Goal: Navigation & Orientation: Find specific page/section

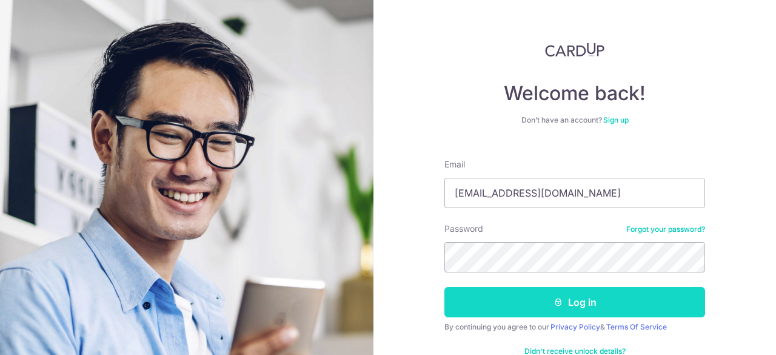
click at [530, 309] on button "Log in" at bounding box center [574, 302] width 261 height 30
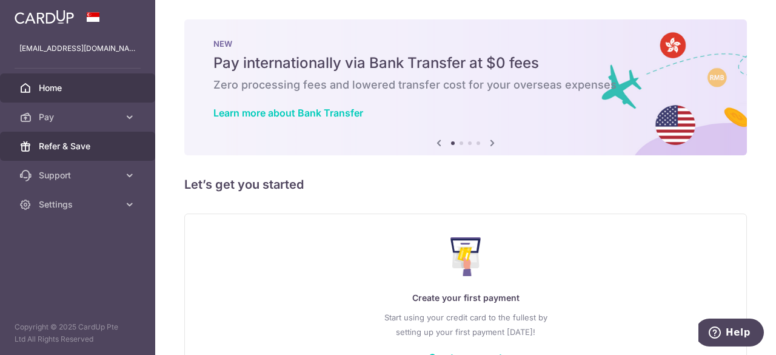
click at [55, 147] on span "Refer & Save" at bounding box center [79, 146] width 80 height 12
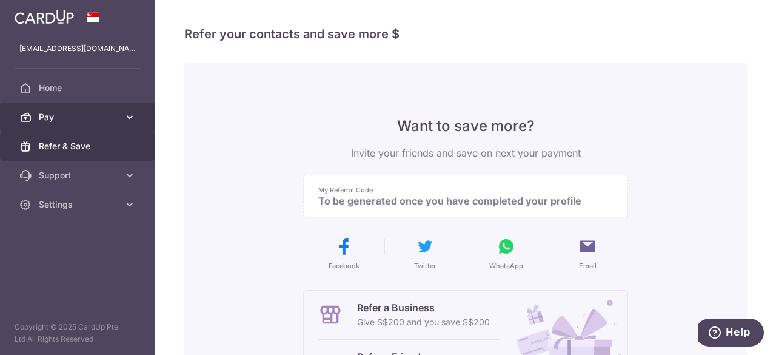
click at [59, 121] on span "Pay" at bounding box center [79, 117] width 80 height 12
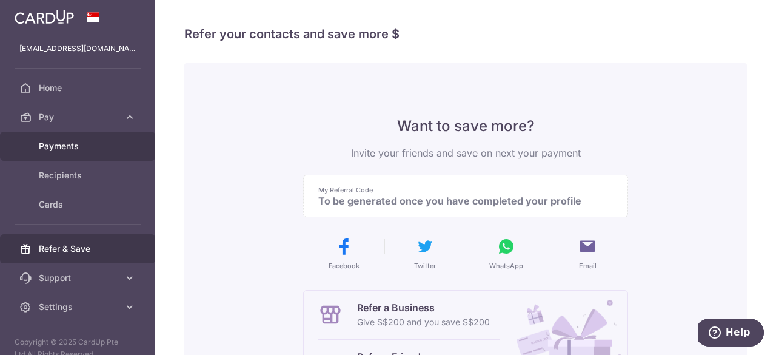
click at [60, 146] on span "Payments" at bounding box center [79, 146] width 80 height 12
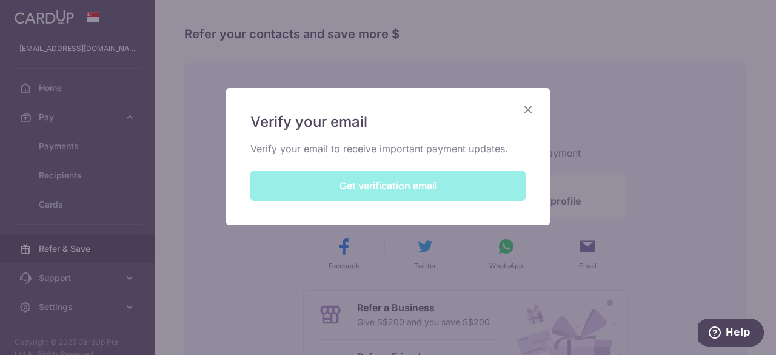
click at [349, 189] on div "Verify your email Verify your email to receive important payment updates. Get v…" at bounding box center [388, 156] width 324 height 137
click at [379, 200] on div "Verify your email Verify your email to receive important payment updates. Get v…" at bounding box center [388, 156] width 324 height 137
click at [379, 184] on div "Verify your email Verify your email to receive important payment updates. Get v…" at bounding box center [388, 156] width 324 height 137
click at [54, 176] on div "Verify your email Verify your email to receive important payment updates. Get v…" at bounding box center [388, 177] width 776 height 355
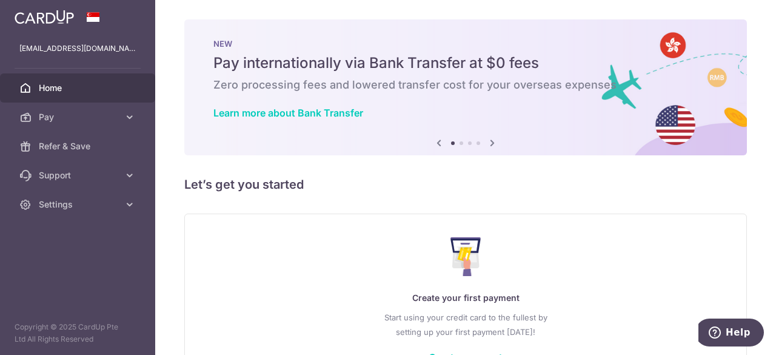
click at [67, 90] on span "Home" at bounding box center [79, 88] width 80 height 12
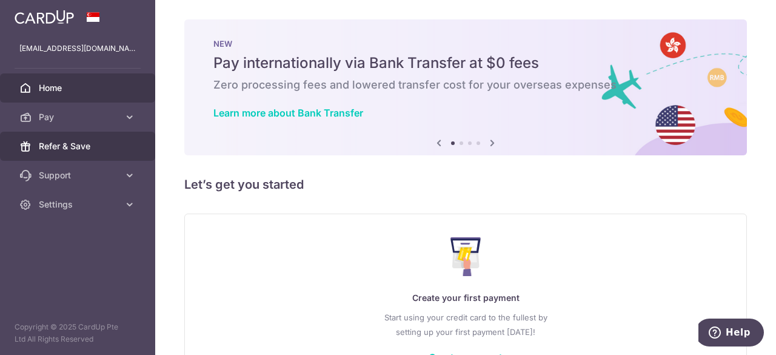
click at [69, 144] on span "Refer & Save" at bounding box center [79, 146] width 80 height 12
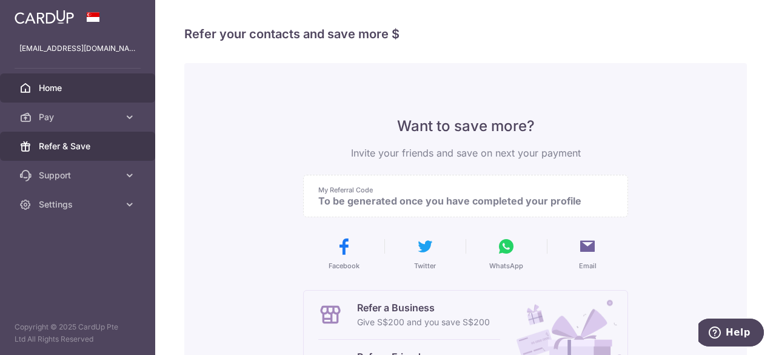
click at [58, 85] on span "Home" at bounding box center [79, 88] width 80 height 12
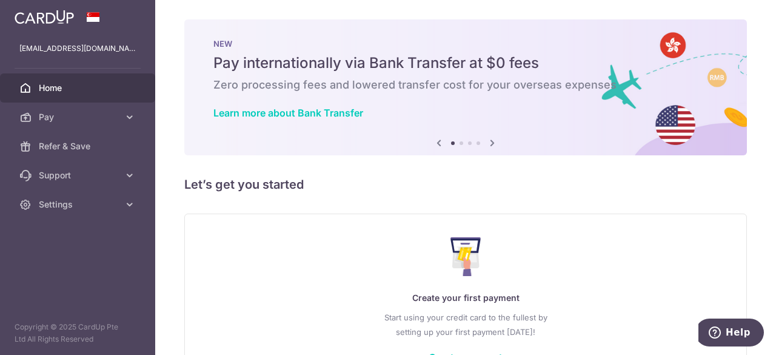
click at [489, 139] on icon at bounding box center [492, 142] width 15 height 15
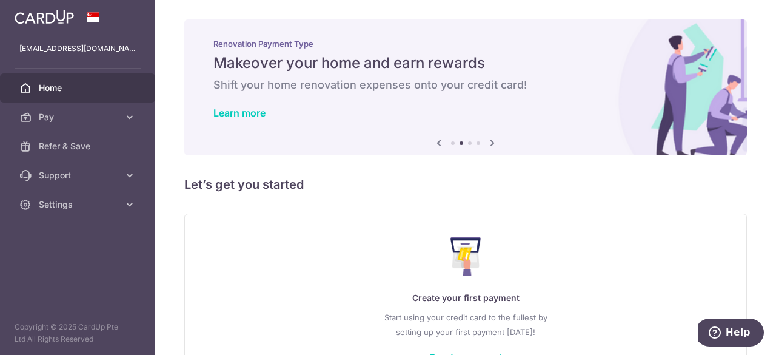
click at [489, 139] on icon at bounding box center [492, 142] width 15 height 15
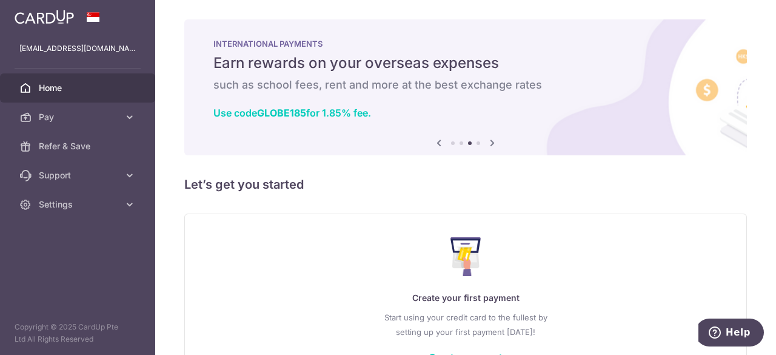
click at [489, 139] on icon at bounding box center [492, 142] width 15 height 15
